Goal: Transaction & Acquisition: Purchase product/service

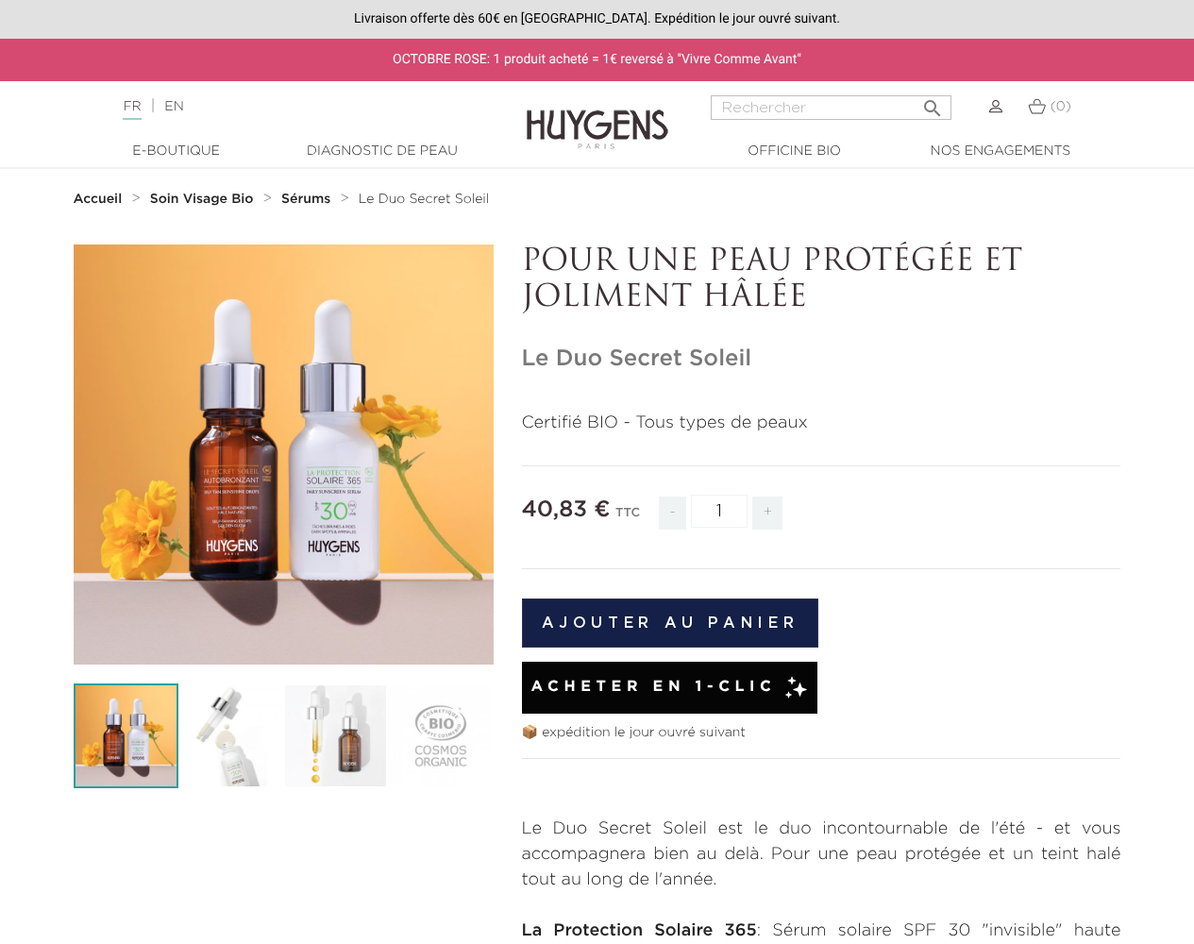
click at [719, 511] on input "1" at bounding box center [719, 511] width 57 height 33
type input "1"
click at [669, 622] on button "Ajouter au panier" at bounding box center [670, 622] width 297 height 49
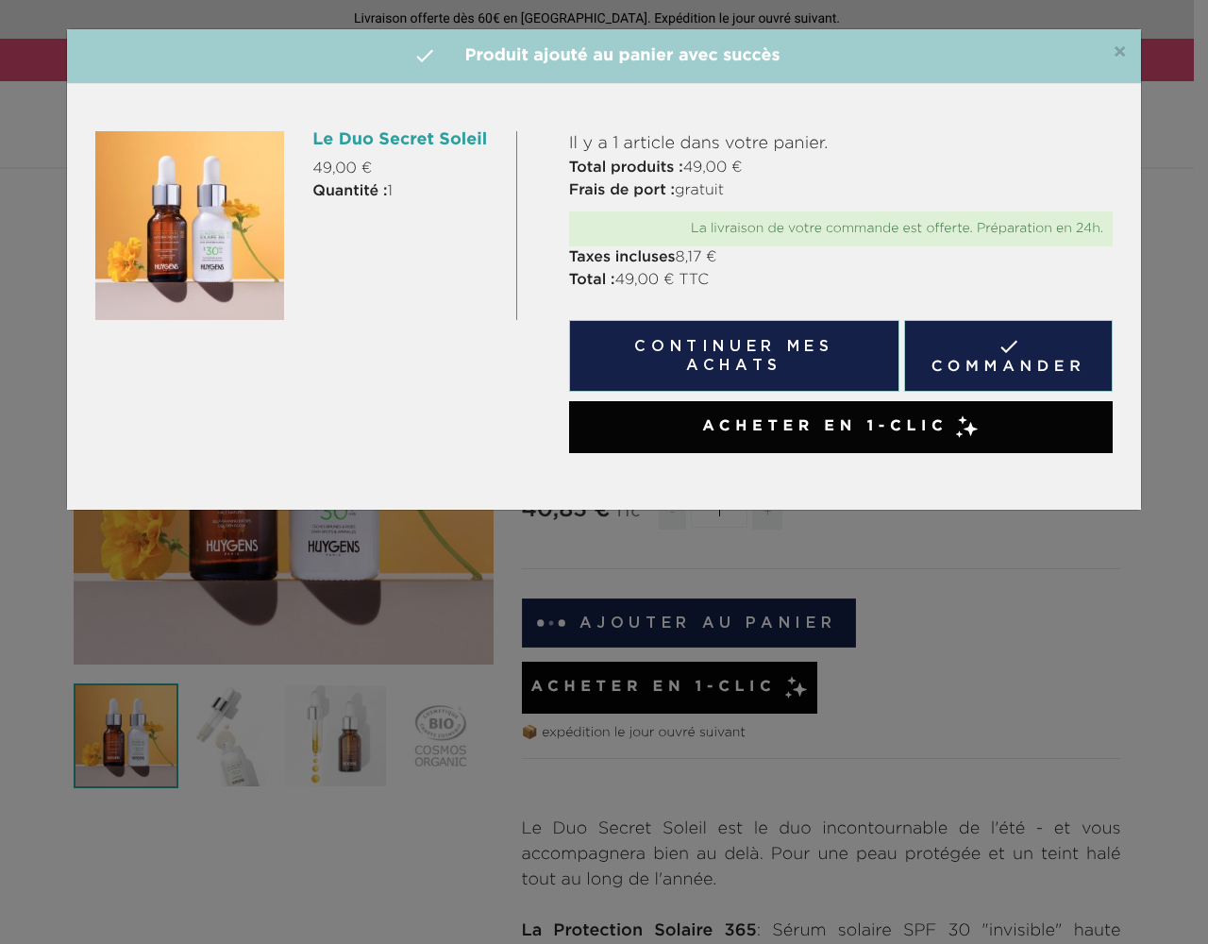
click at [1008, 355] on link " Commander" at bounding box center [1008, 356] width 209 height 72
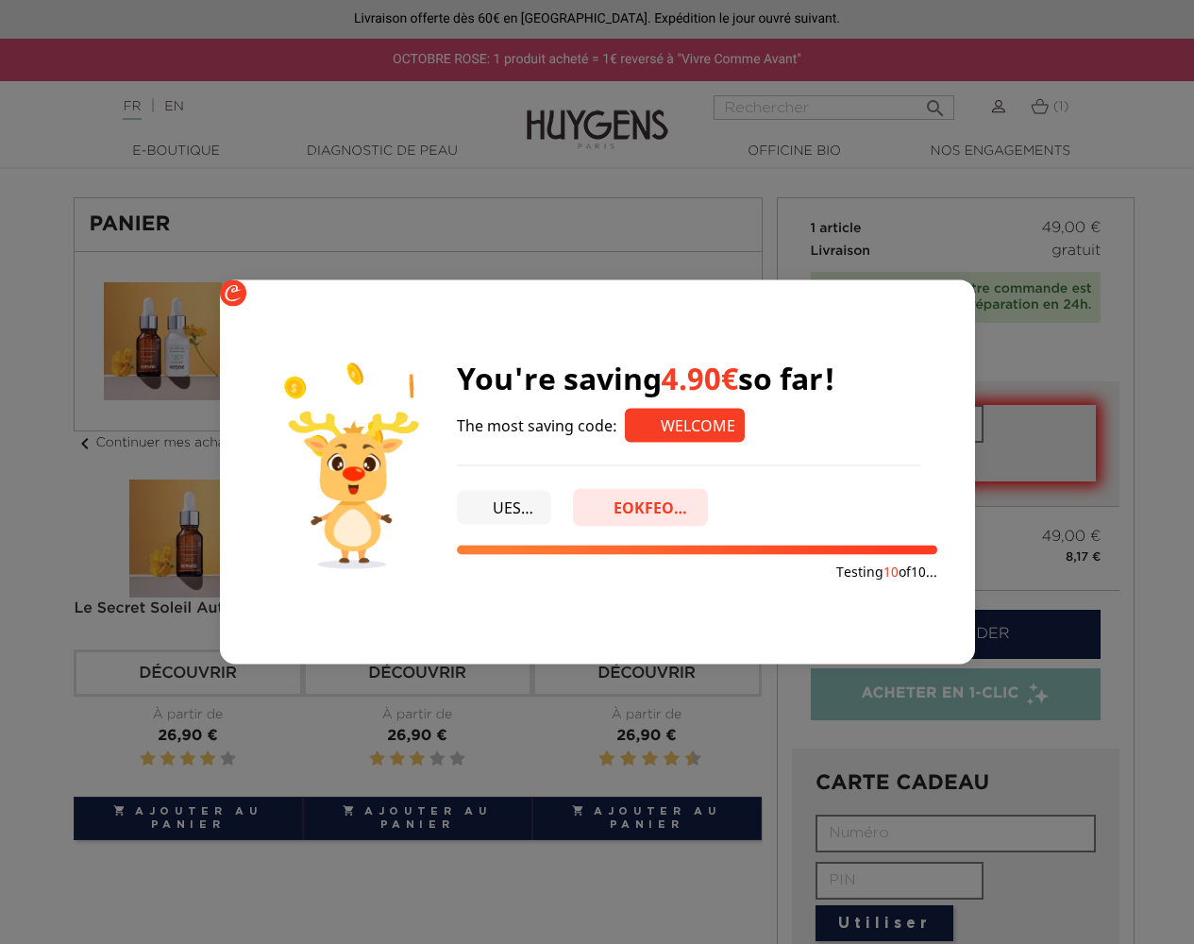
type input "WELCOME"
